Goal: Task Accomplishment & Management: Manage account settings

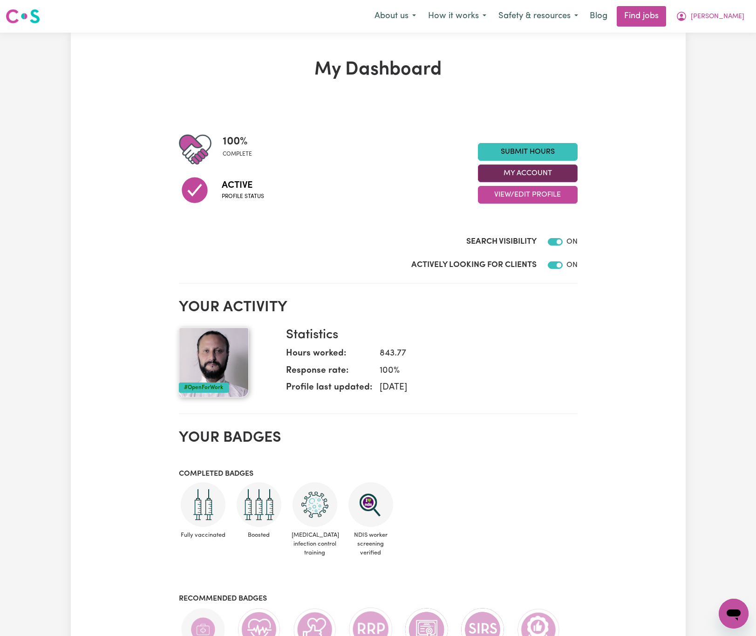
click at [569, 175] on button "My Account" at bounding box center [528, 173] width 100 height 18
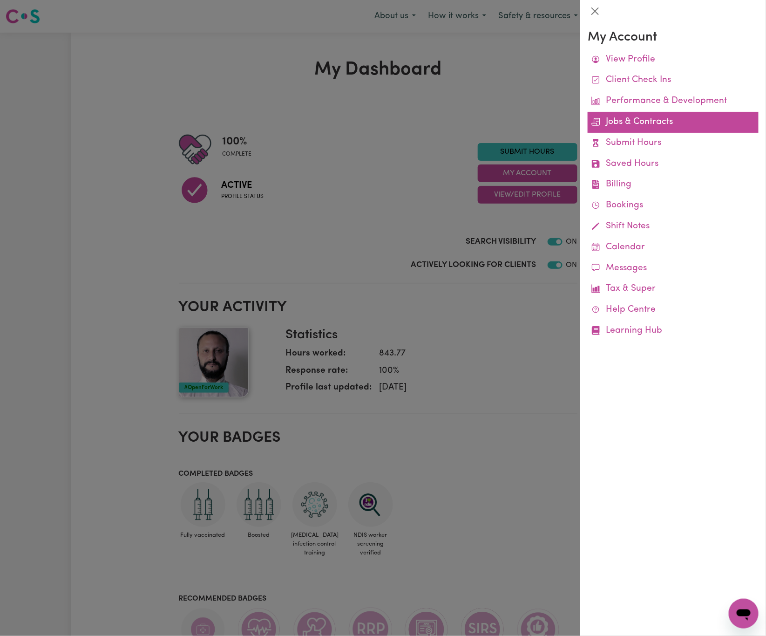
click at [636, 124] on link "Jobs & Contracts" at bounding box center [673, 122] width 171 height 21
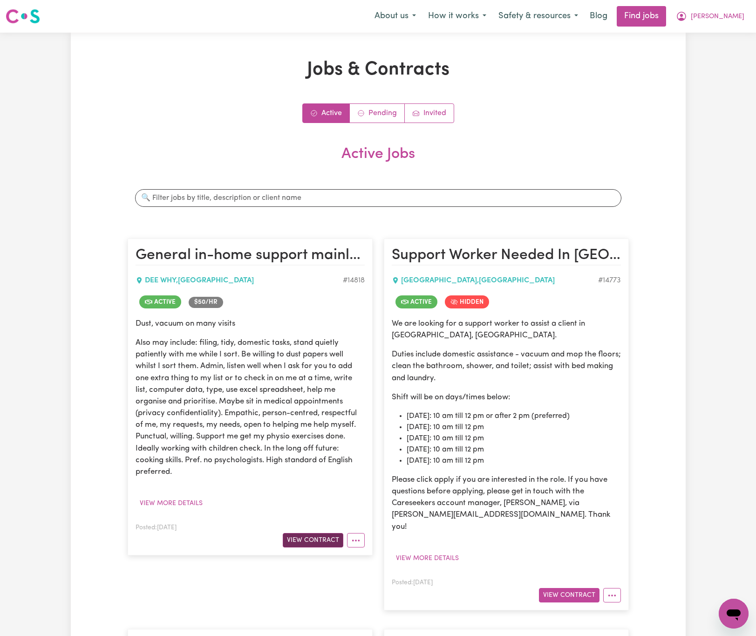
click at [331, 540] on button "View Contract" at bounding box center [313, 540] width 61 height 14
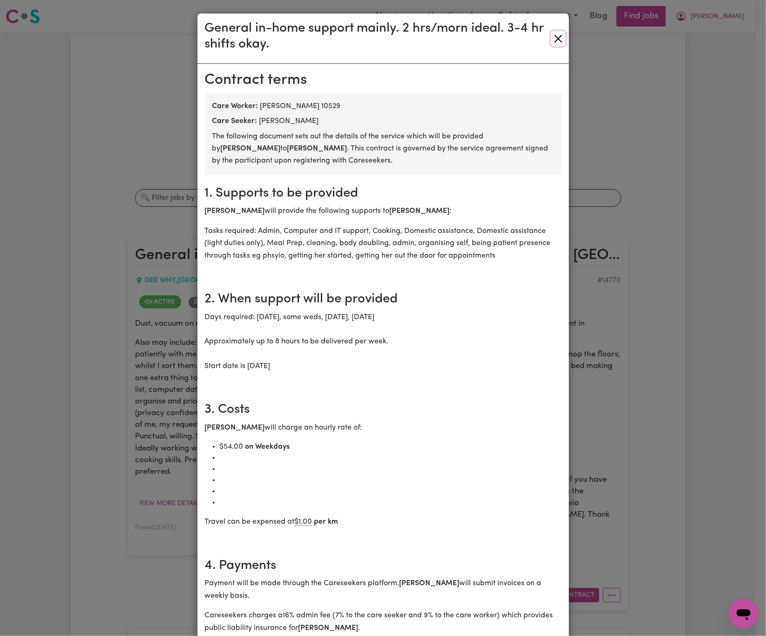
click at [557, 41] on button "Close" at bounding box center [559, 38] width 14 height 15
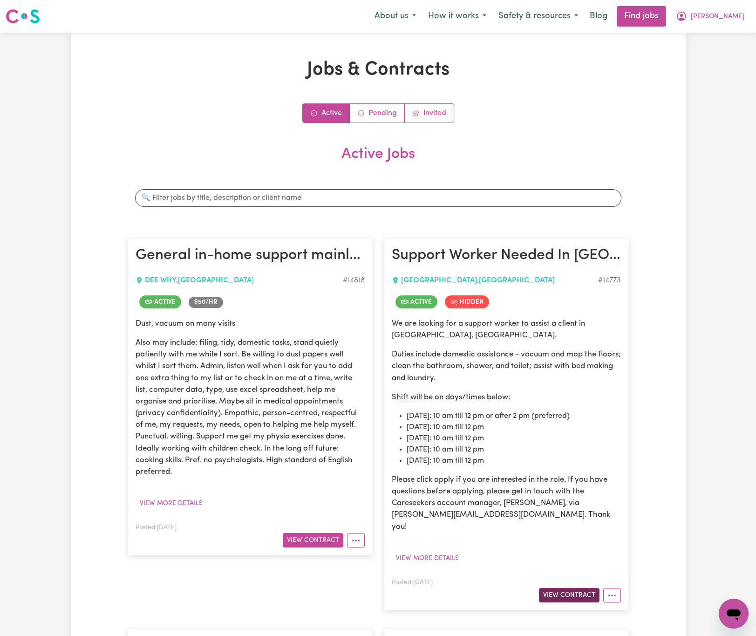
click at [589, 588] on button "View Contract" at bounding box center [569, 595] width 61 height 14
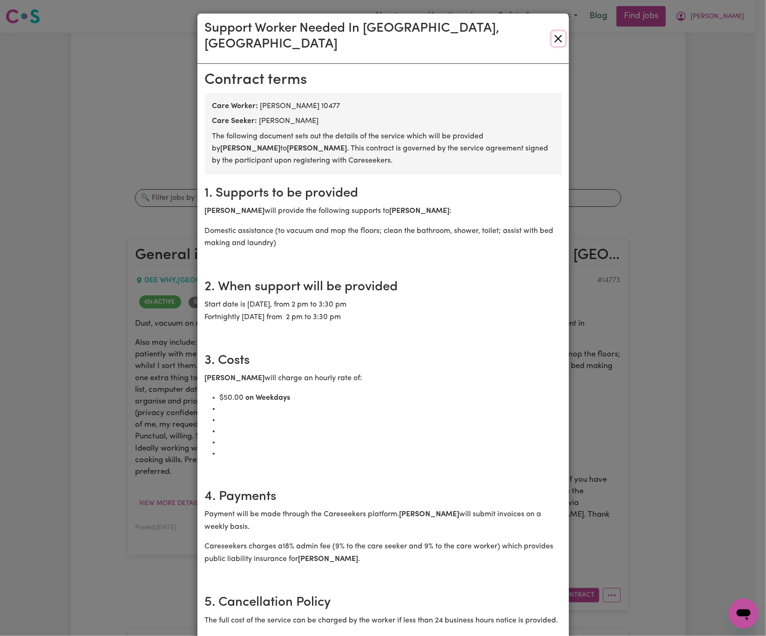
click at [553, 31] on button "Close" at bounding box center [559, 38] width 14 height 15
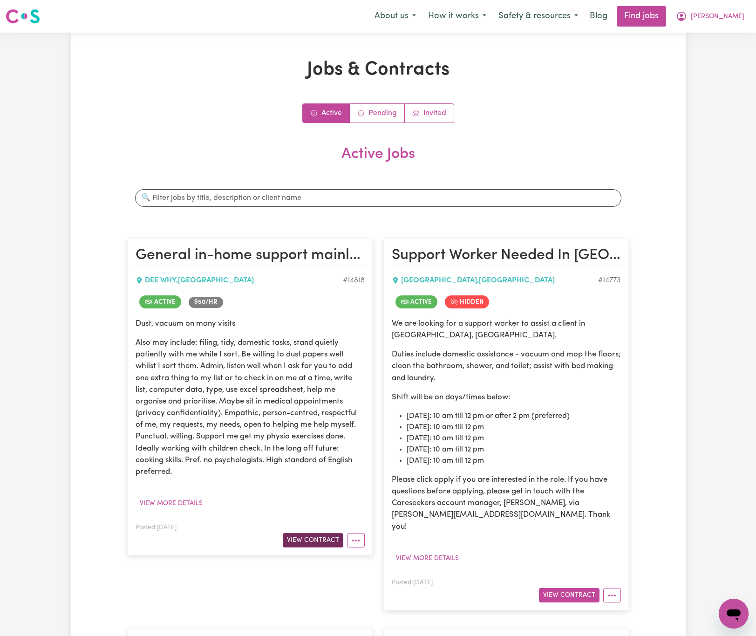
click at [305, 543] on button "View Contract" at bounding box center [313, 540] width 61 height 14
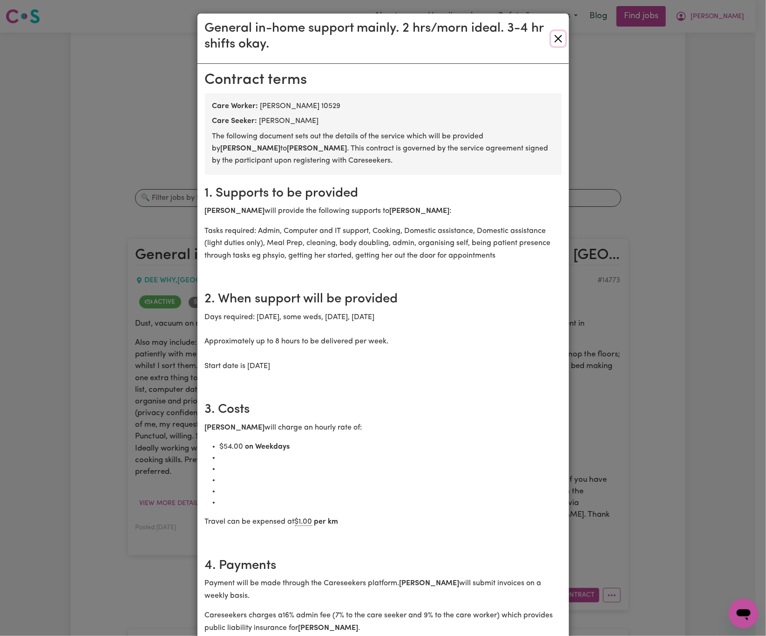
click at [552, 38] on button "Close" at bounding box center [559, 38] width 14 height 15
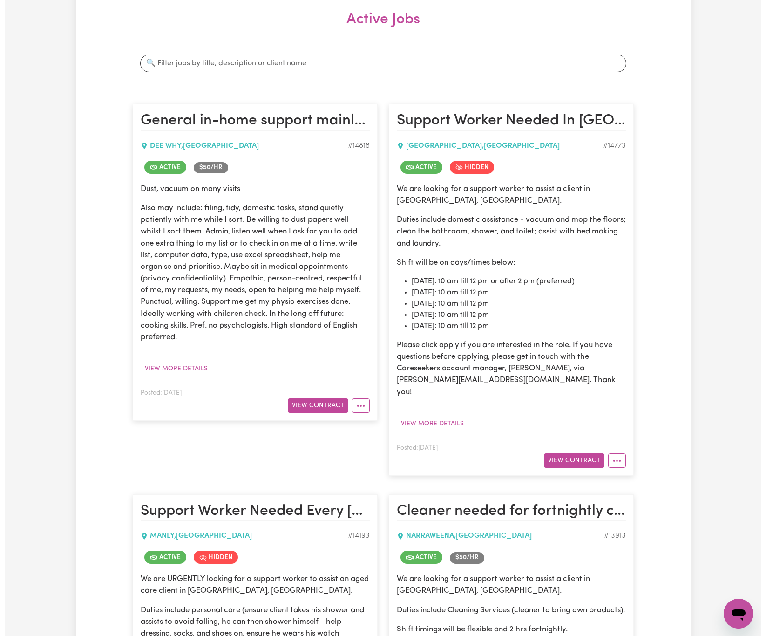
scroll to position [489, 0]
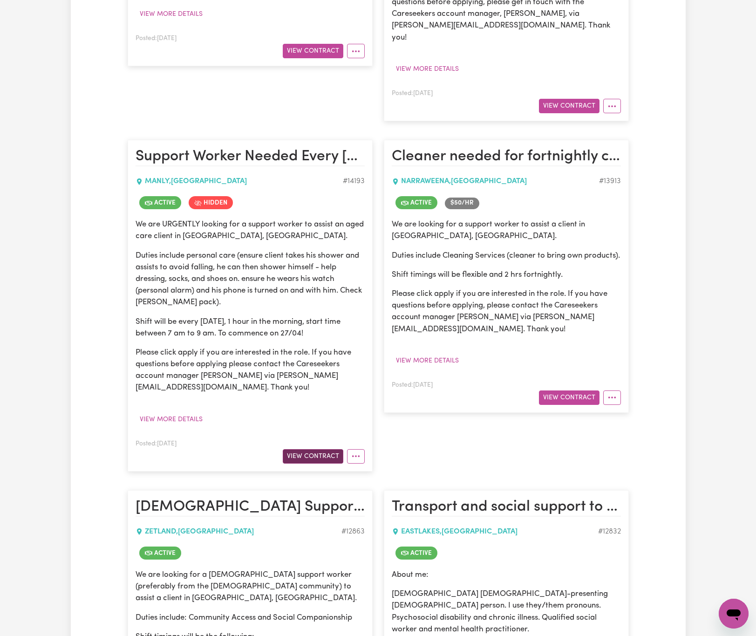
click at [311, 453] on button "View Contract" at bounding box center [313, 456] width 61 height 14
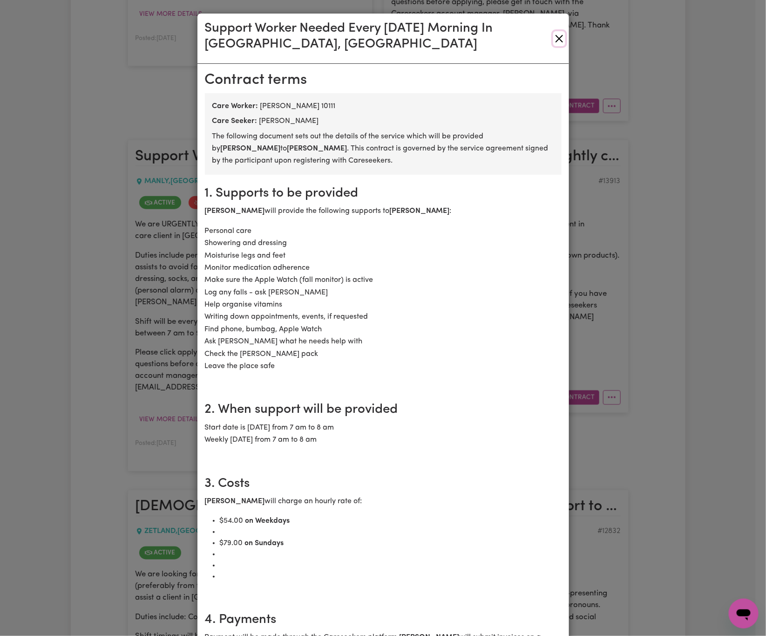
click at [553, 37] on button "Close" at bounding box center [559, 38] width 12 height 15
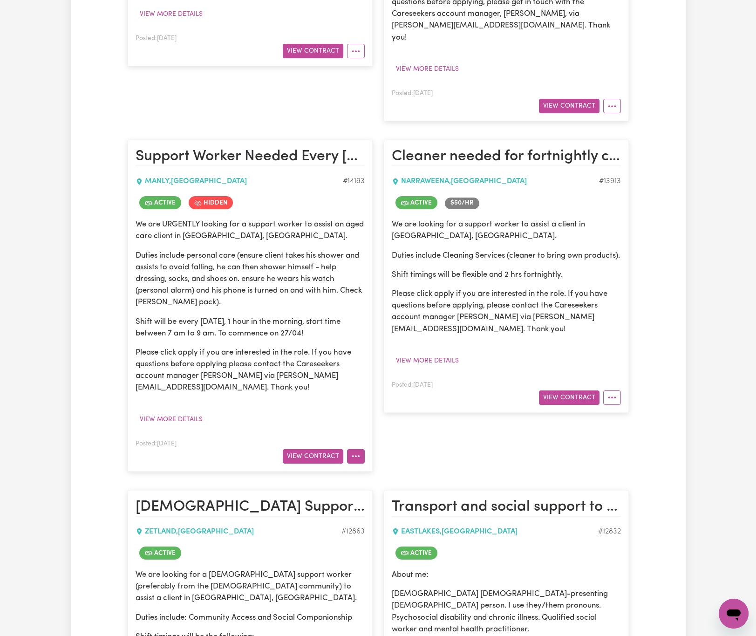
click at [359, 451] on icon "More options" at bounding box center [355, 455] width 9 height 9
click at [344, 403] on div "We are URGENTLY looking for a support worker to assist an aged care client in […" at bounding box center [250, 322] width 229 height 208
click at [351, 451] on icon "More options" at bounding box center [355, 455] width 9 height 9
click at [333, 450] on button "View Contract" at bounding box center [313, 456] width 61 height 14
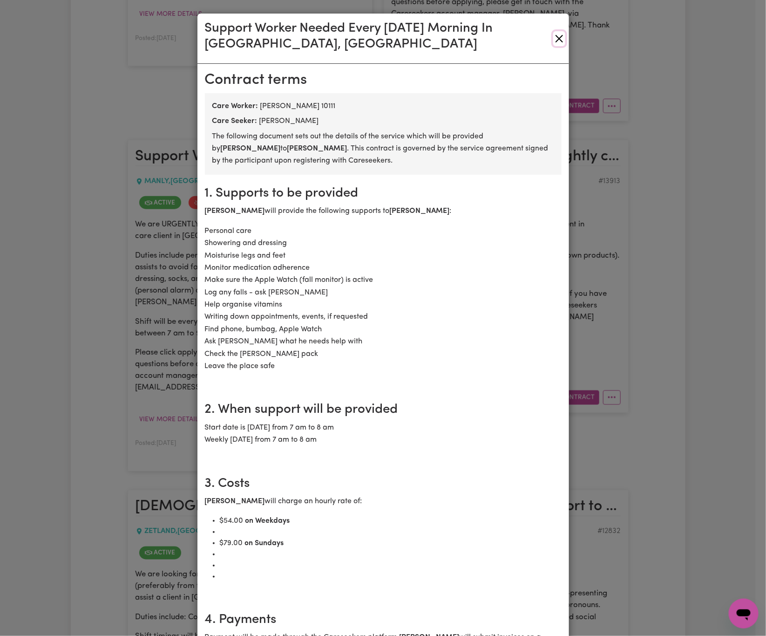
click at [555, 38] on button "Close" at bounding box center [559, 38] width 12 height 15
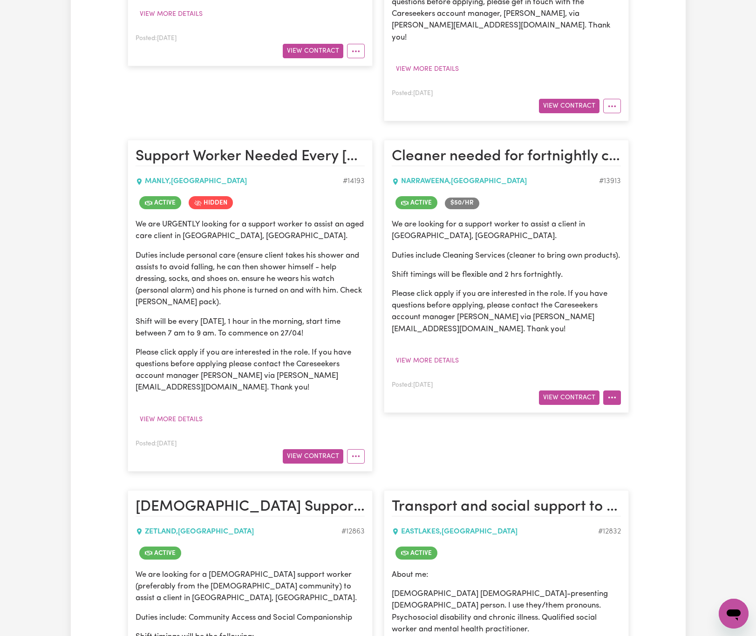
click at [614, 402] on icon "More options" at bounding box center [611, 397] width 9 height 9
click at [629, 420] on link "Job Details" at bounding box center [640, 419] width 74 height 19
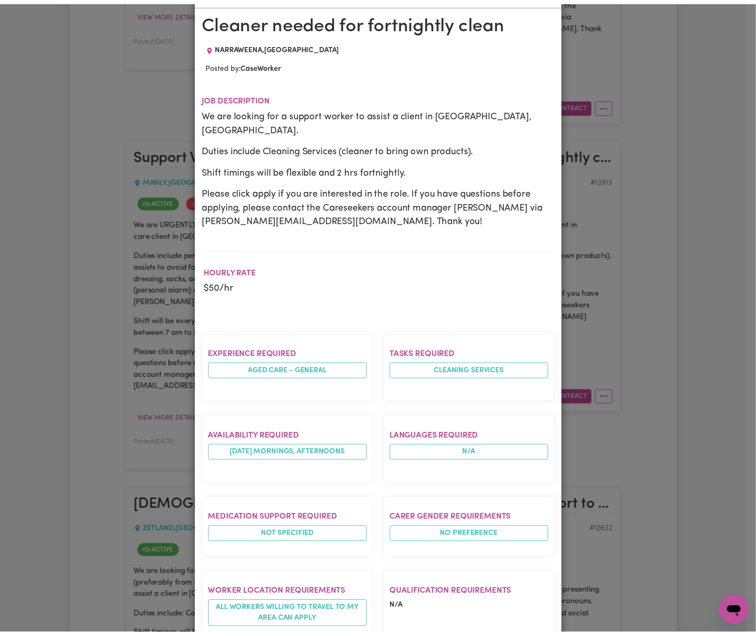
scroll to position [0, 0]
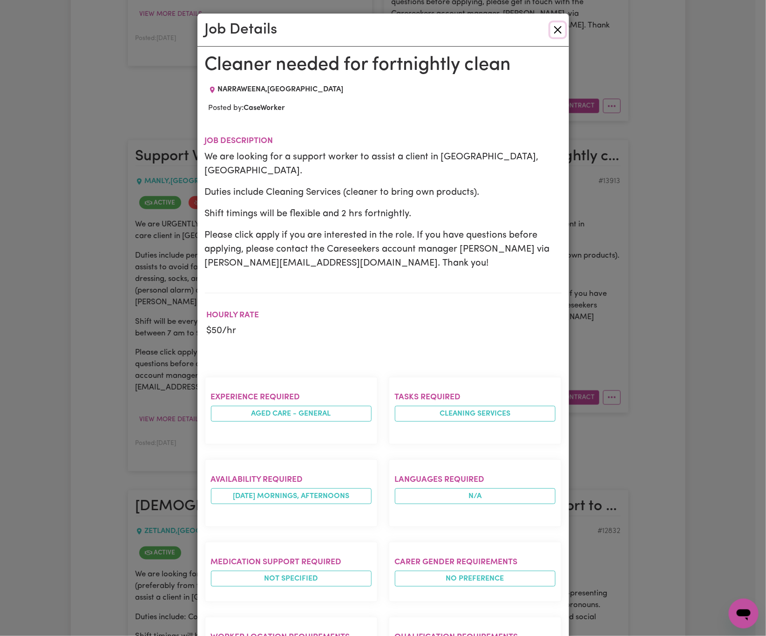
click at [554, 31] on button "Close" at bounding box center [558, 29] width 15 height 15
